Goal: Task Accomplishment & Management: Manage account settings

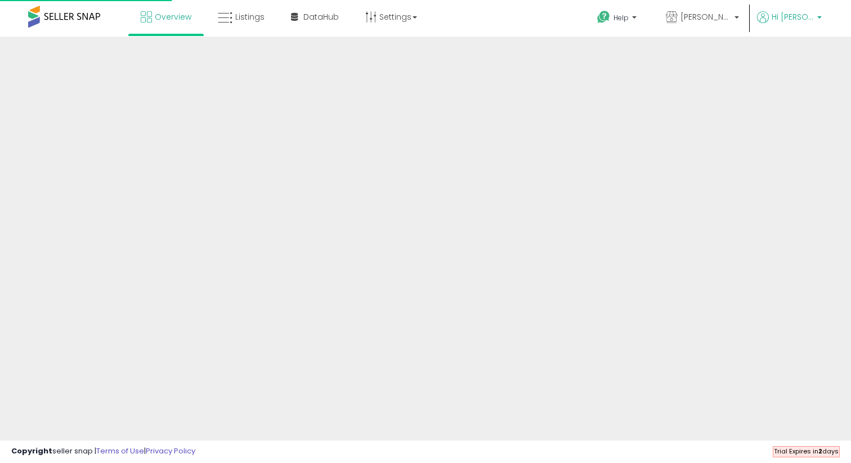
click at [805, 15] on span "Hi Tania" at bounding box center [793, 16] width 42 height 11
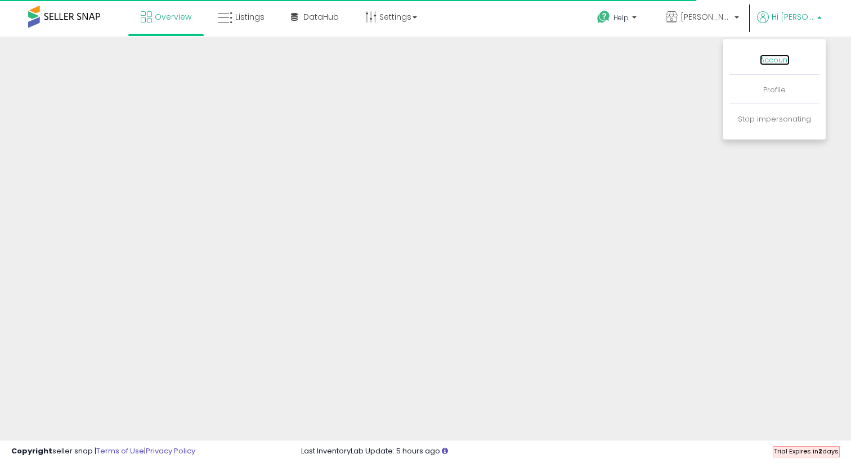
click at [777, 61] on link "Account" at bounding box center [775, 60] width 30 height 11
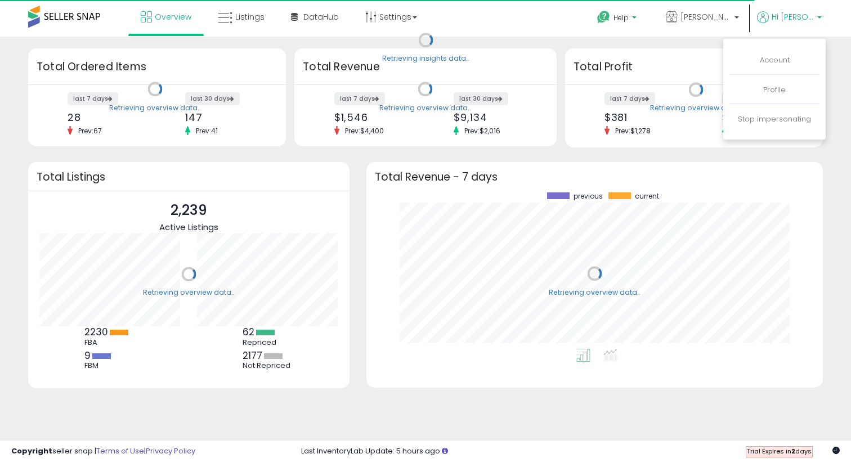
scroll to position [113, 158]
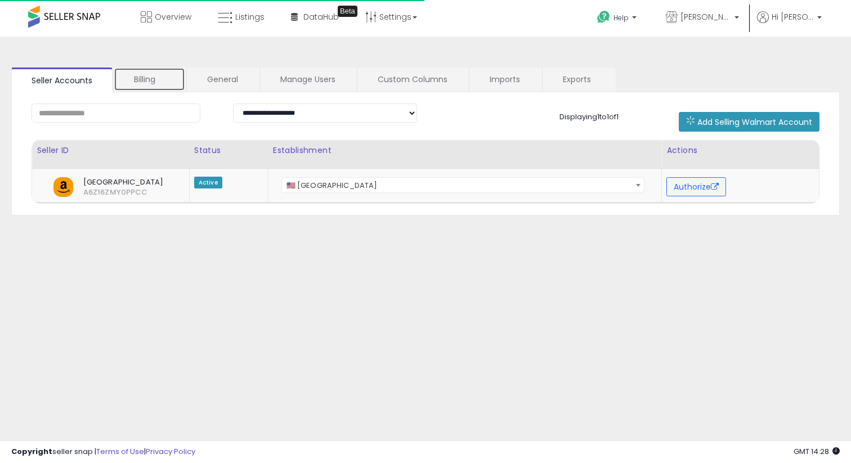
click at [157, 75] on link "Billing" at bounding box center [149, 80] width 71 height 24
